Goal: Navigation & Orientation: Find specific page/section

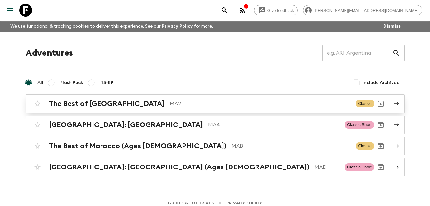
click at [109, 105] on h2 "The Best of [GEOGRAPHIC_DATA]" at bounding box center [107, 103] width 116 height 8
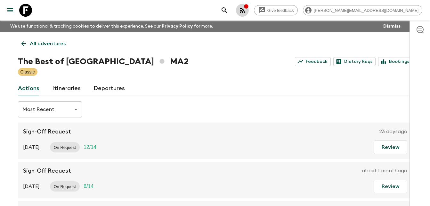
click at [246, 9] on icon "button" at bounding box center [243, 10] width 8 height 8
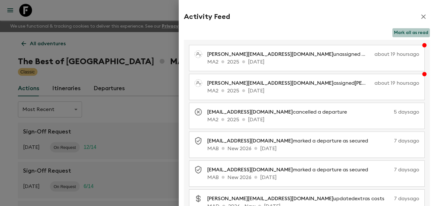
click at [410, 31] on button "Mark all as read" at bounding box center [410, 32] width 37 height 9
click at [421, 15] on icon "button" at bounding box center [423, 16] width 4 height 4
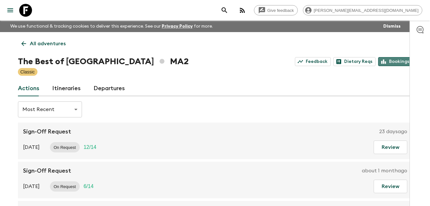
click at [399, 62] on link "Bookings" at bounding box center [395, 61] width 34 height 9
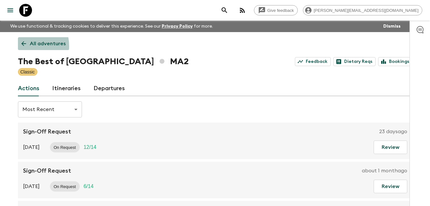
click at [23, 46] on icon at bounding box center [23, 43] width 7 height 7
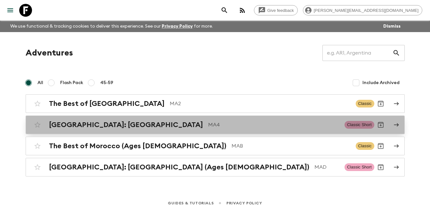
click at [107, 122] on h2 "[GEOGRAPHIC_DATA]: [GEOGRAPHIC_DATA]" at bounding box center [126, 124] width 154 height 8
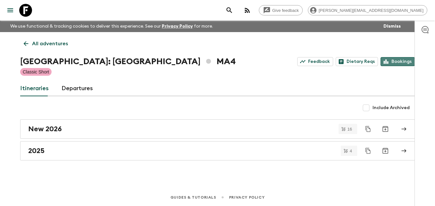
click at [400, 62] on link "Bookings" at bounding box center [397, 61] width 34 height 9
